Goal: Information Seeking & Learning: Learn about a topic

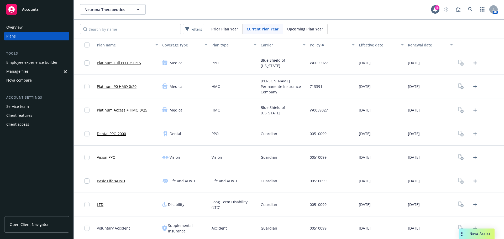
click at [32, 153] on div "Overview Plans Tools Employee experience builder Manage files Nova compare Acco…" at bounding box center [37, 128] width 74 height 222
click at [128, 63] on link "Platinum Full PPO 250/15" at bounding box center [119, 63] width 44 height 6
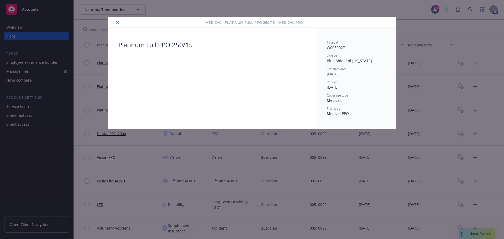
click at [118, 24] on button "close" at bounding box center [117, 22] width 6 height 6
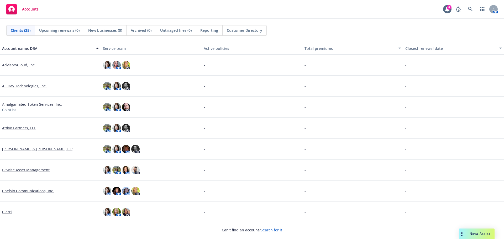
click at [12, 128] on link "Attivo Partners, LLC" at bounding box center [19, 128] width 34 height 6
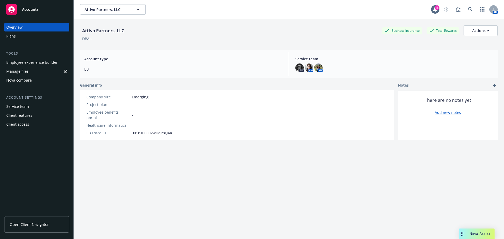
click at [24, 37] on div "Plans" at bounding box center [36, 36] width 61 height 8
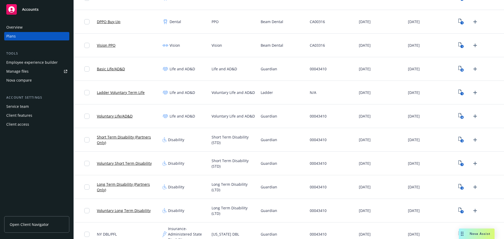
scroll to position [210, 0]
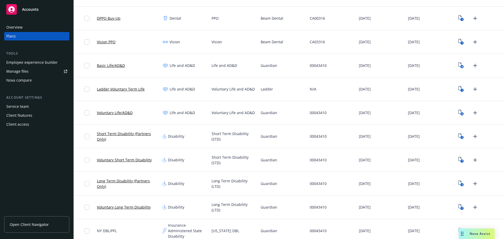
click at [113, 134] on link "Short Term Disability (Partners Only)" at bounding box center [127, 136] width 61 height 11
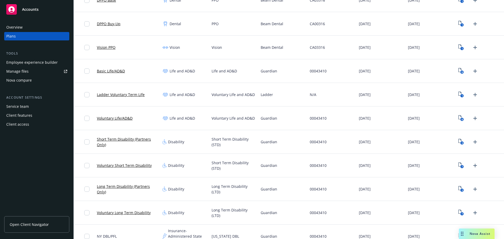
scroll to position [210, 0]
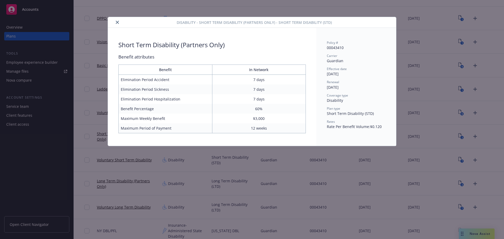
click at [116, 23] on icon "close" at bounding box center [117, 22] width 3 height 3
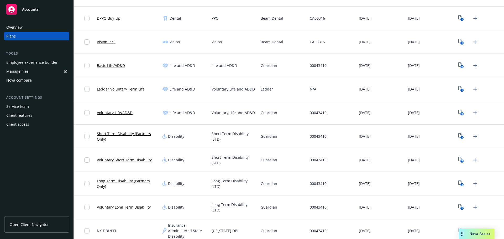
click at [112, 181] on link "Long Term Disability (Partners Only)" at bounding box center [127, 183] width 61 height 11
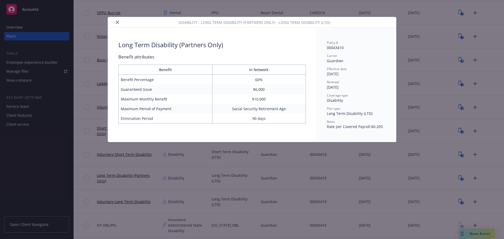
scroll to position [210, 0]
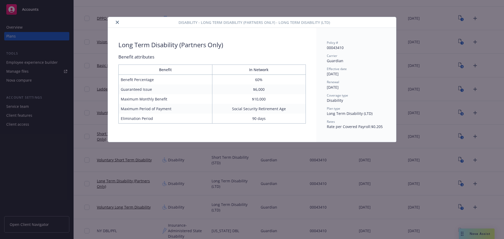
click at [115, 22] on button "close" at bounding box center [117, 22] width 6 height 6
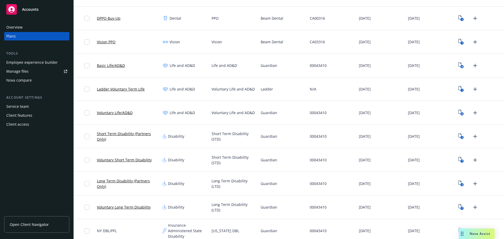
click at [125, 161] on link "Voluntary Short Term Disability" at bounding box center [124, 160] width 55 height 6
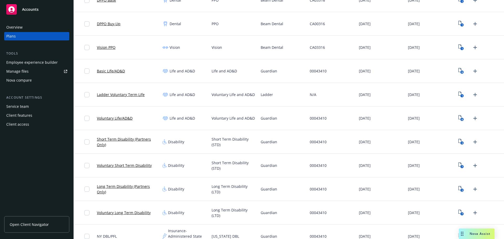
scroll to position [210, 0]
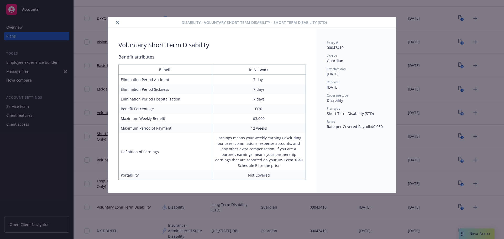
click at [116, 20] on button "close" at bounding box center [117, 22] width 6 height 6
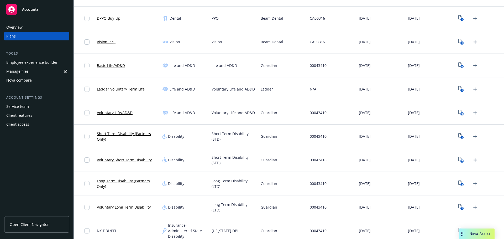
click at [122, 137] on link "Short Term Disability (Partners Only)" at bounding box center [127, 136] width 61 height 11
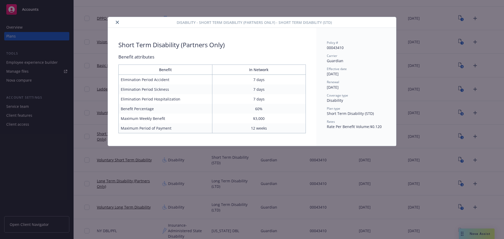
click at [116, 20] on button "close" at bounding box center [117, 22] width 6 height 6
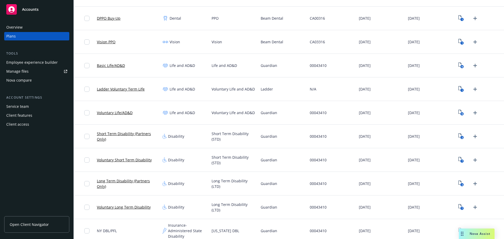
click at [119, 208] on link "Voluntary Long Term Disability" at bounding box center [124, 208] width 54 height 6
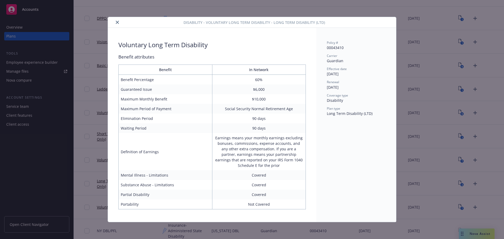
click at [117, 25] on button "close" at bounding box center [117, 22] width 6 height 6
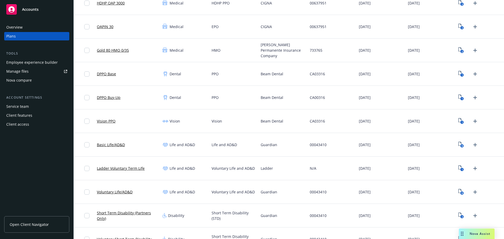
scroll to position [131, 0]
